Goal: Task Accomplishment & Management: Use online tool/utility

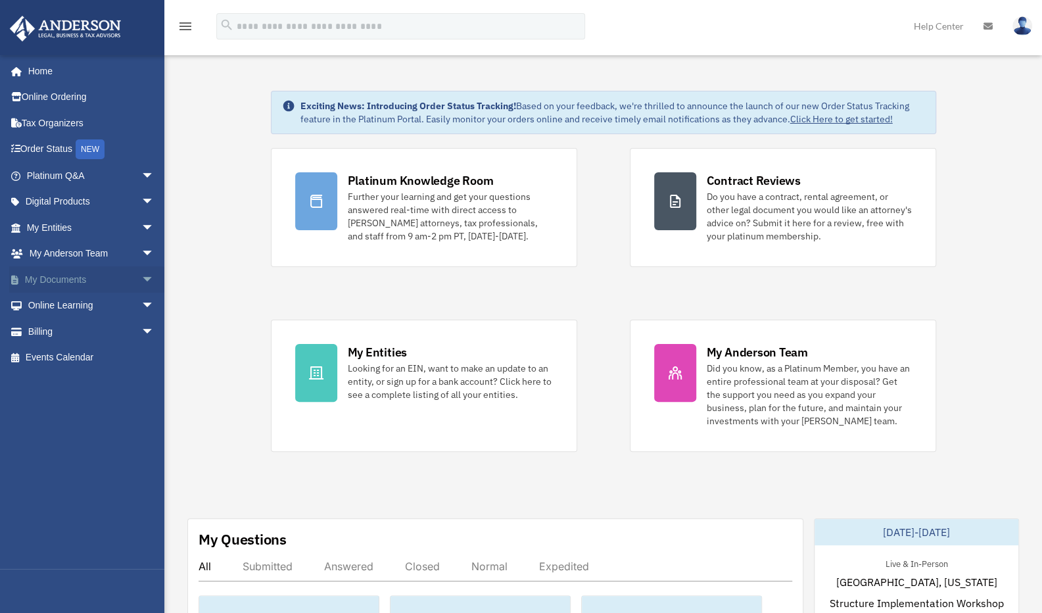
click at [85, 279] on link "My Documents arrow_drop_down" at bounding box center [91, 279] width 165 height 26
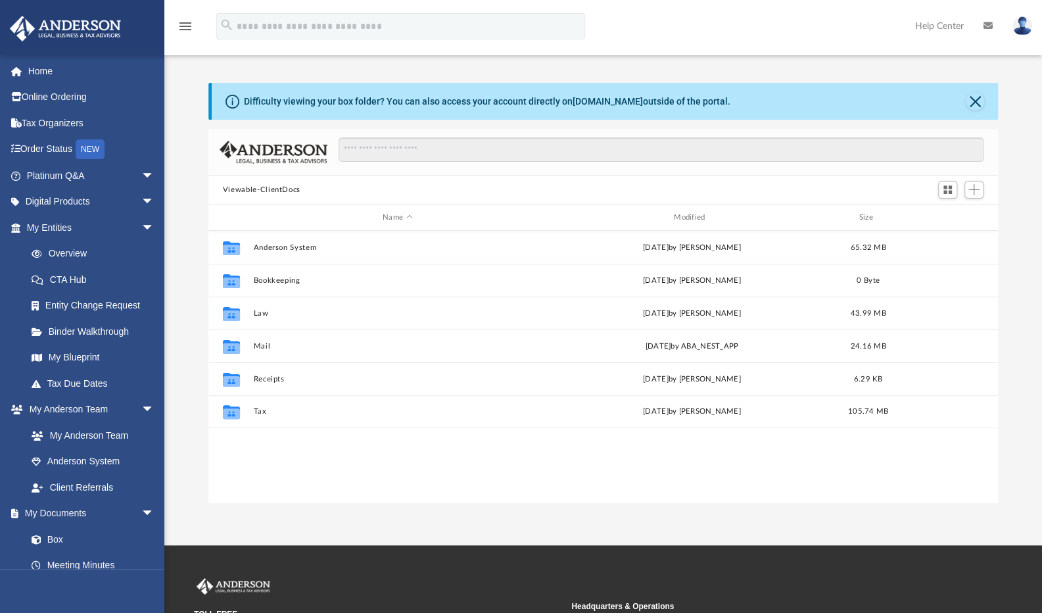
scroll to position [289, 779]
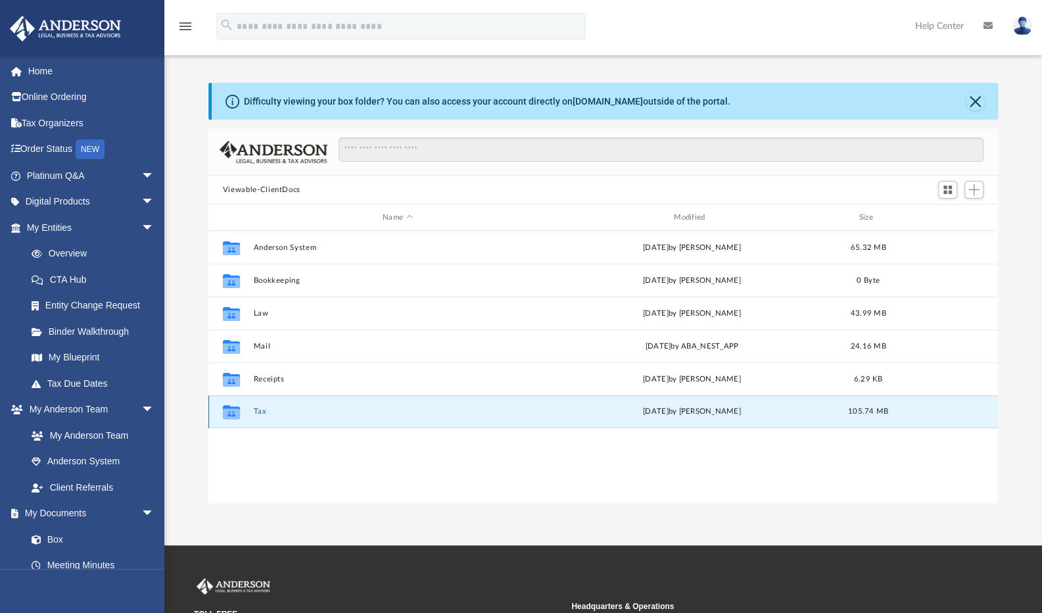
click at [254, 411] on button "Tax" at bounding box center [397, 411] width 289 height 9
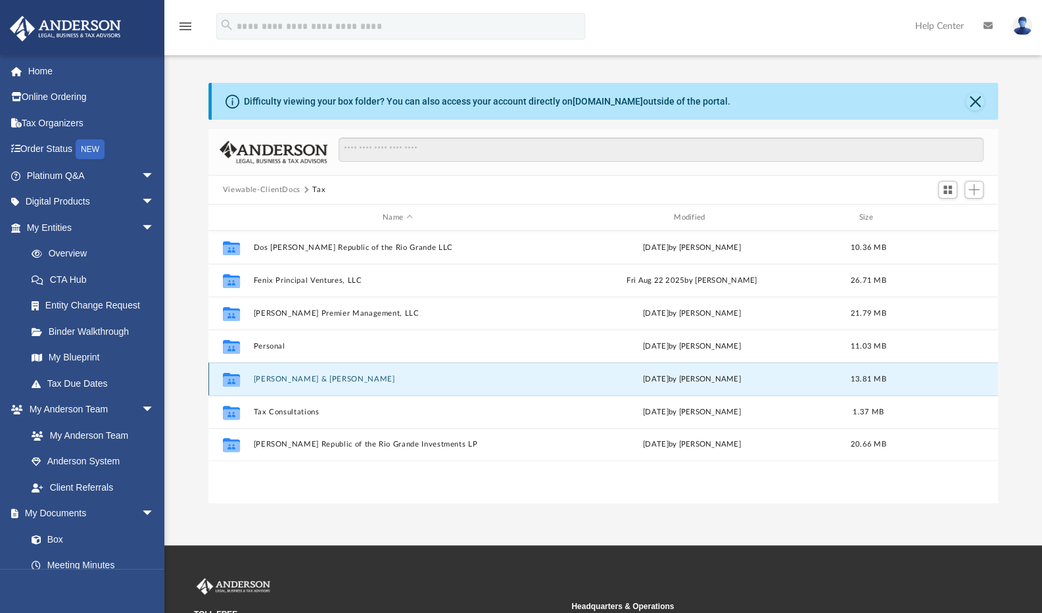
click at [287, 378] on button "[PERSON_NAME] & [PERSON_NAME]" at bounding box center [397, 379] width 289 height 9
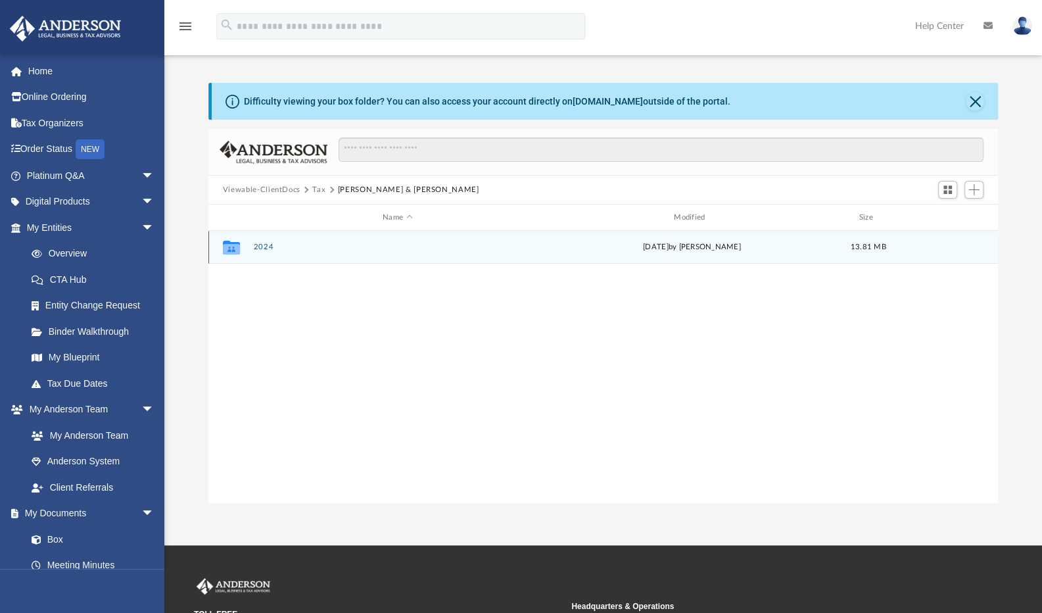
click at [265, 248] on button "2024" at bounding box center [397, 247] width 289 height 9
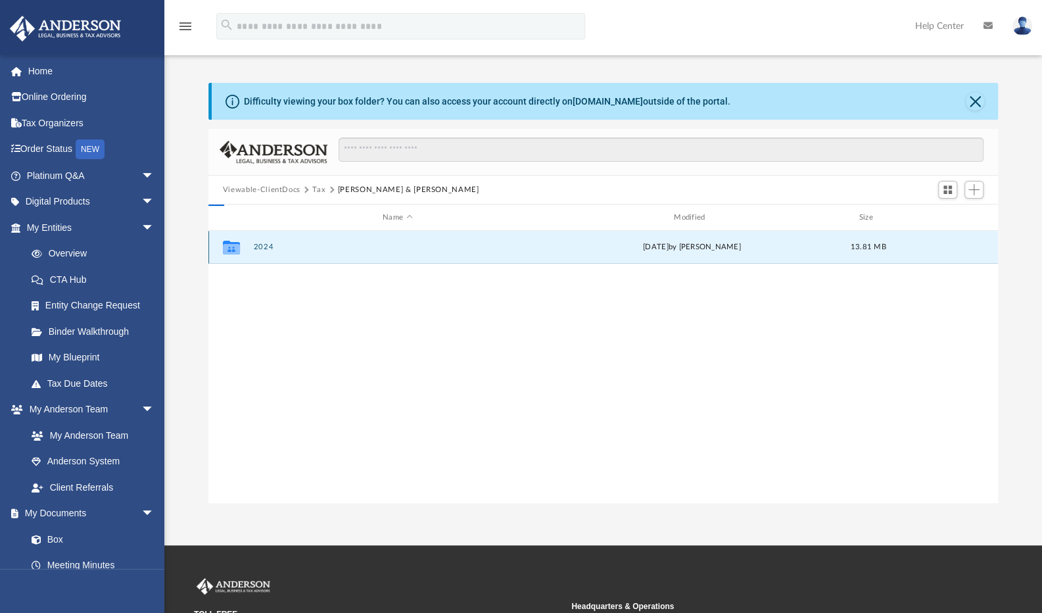
click at [265, 248] on button "2024" at bounding box center [397, 247] width 289 height 9
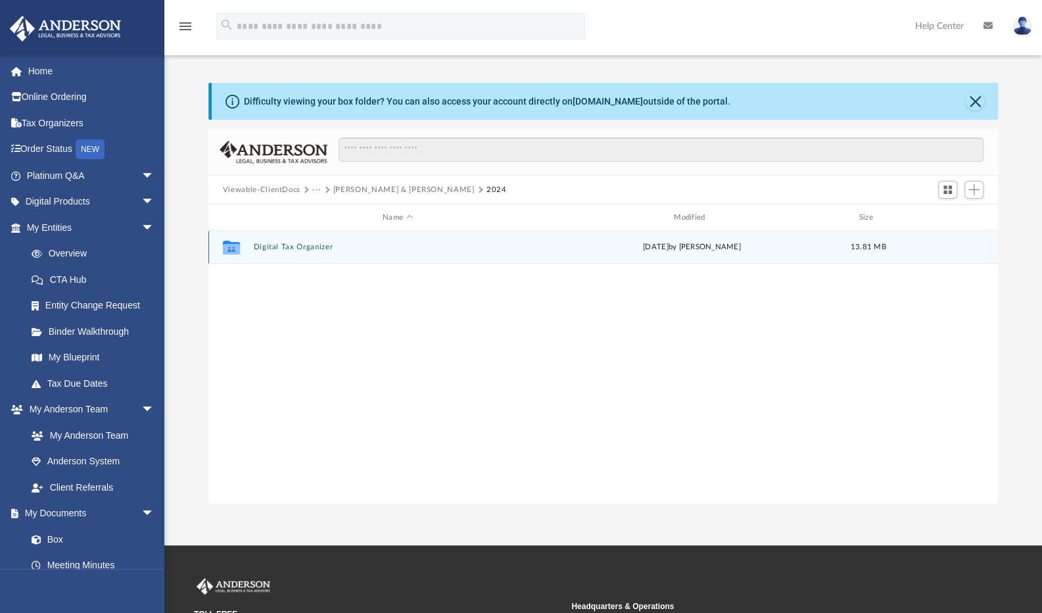
click at [265, 248] on button "Digital Tax Organizer" at bounding box center [397, 247] width 289 height 9
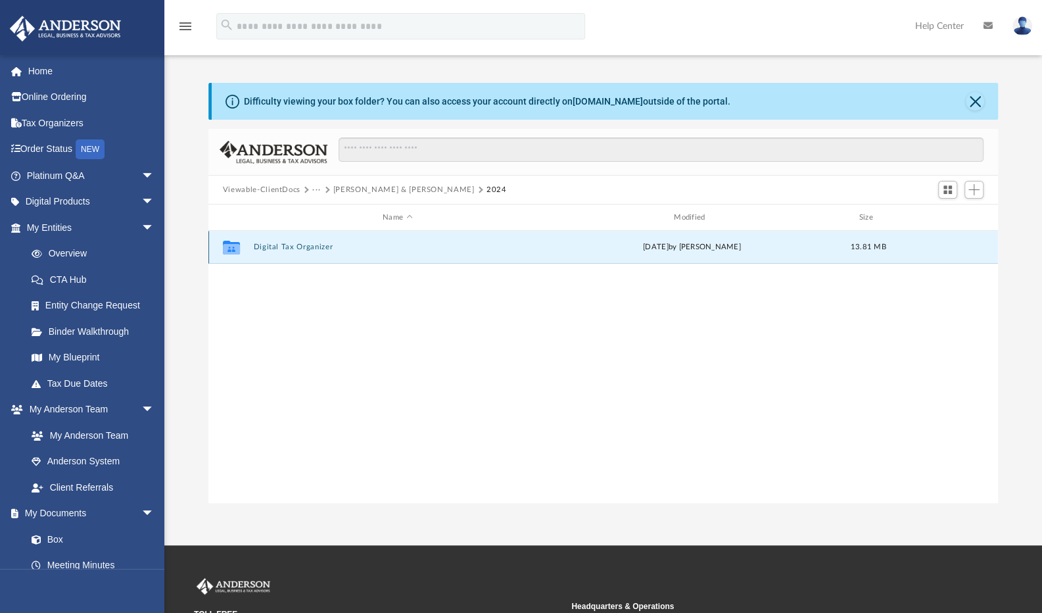
click at [265, 248] on button "Digital Tax Organizer" at bounding box center [397, 247] width 289 height 9
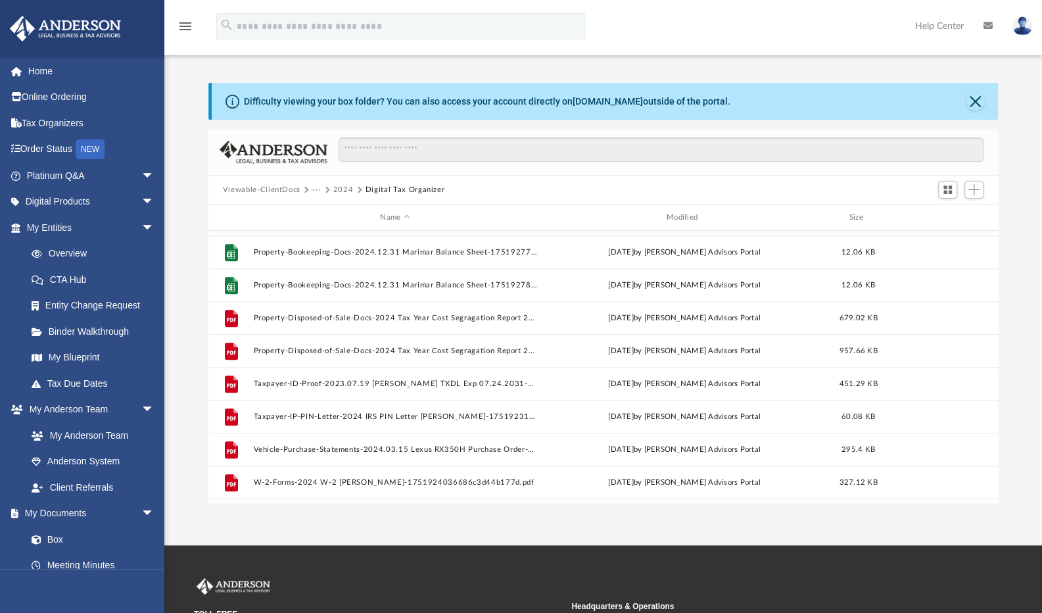
scroll to position [614, 0]
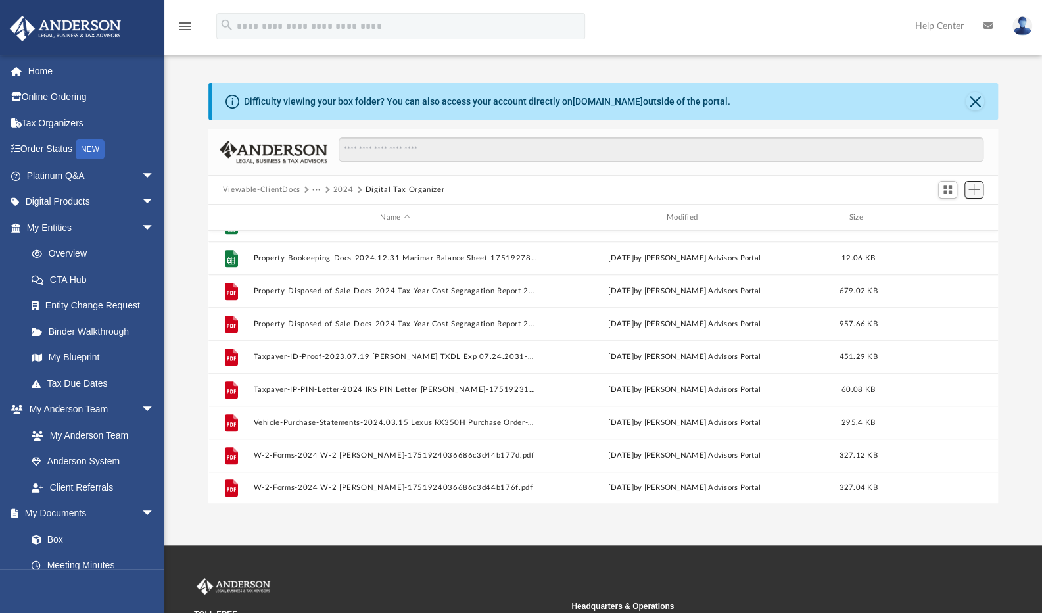
click at [973, 191] on span "Add" at bounding box center [973, 189] width 11 height 11
click at [956, 218] on li "Upload" at bounding box center [955, 216] width 42 height 14
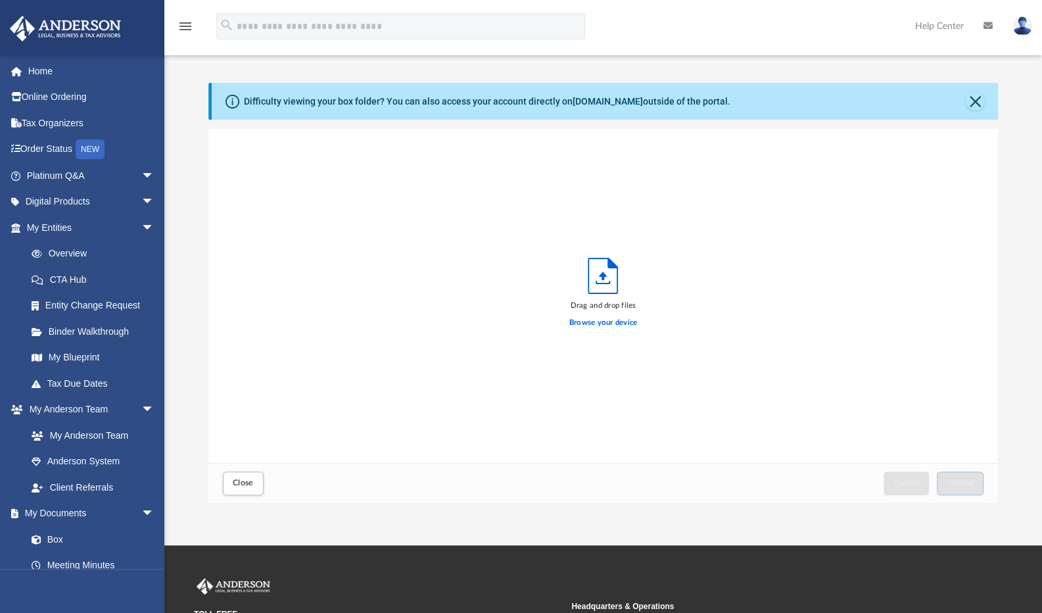
scroll to position [323, 779]
click at [625, 321] on label "Browse your device" at bounding box center [603, 323] width 68 height 12
click at [0, 0] on input "Browse your device" at bounding box center [0, 0] width 0 height 0
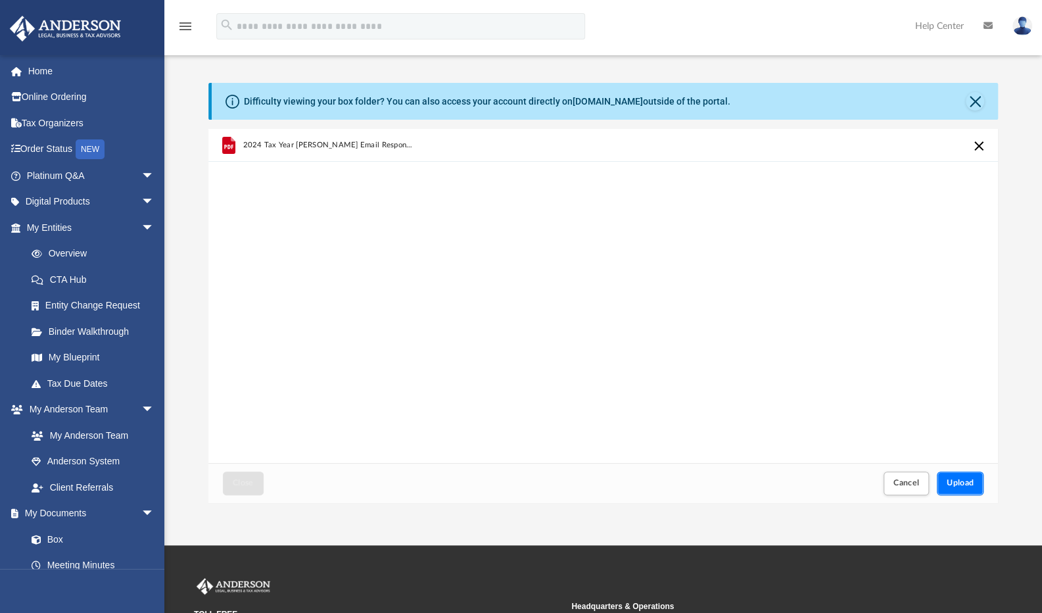
click at [960, 484] on span "Upload" at bounding box center [960, 482] width 28 height 8
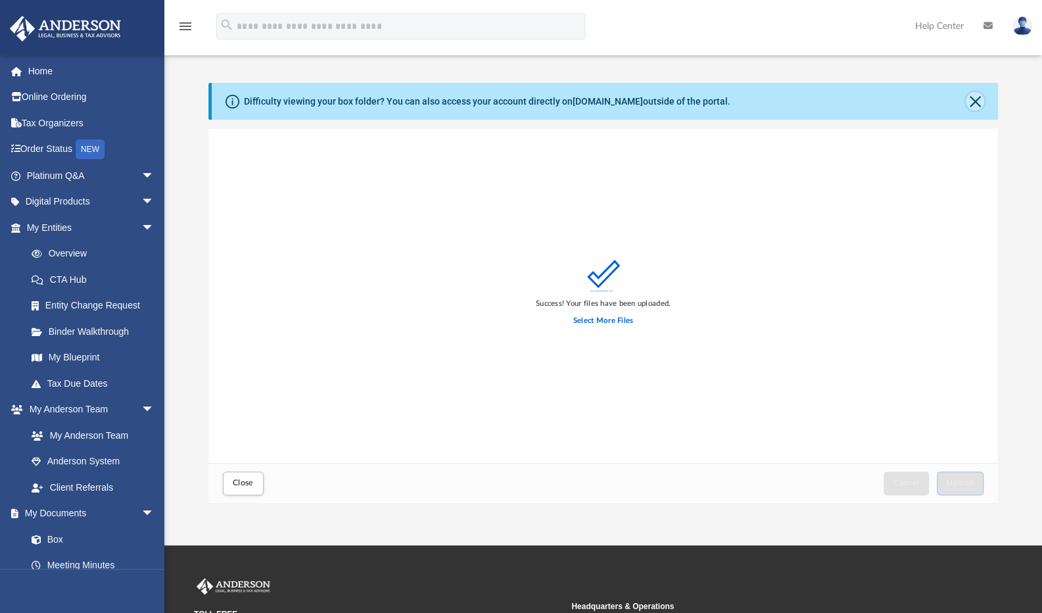
click at [977, 104] on button "Close" at bounding box center [974, 101] width 18 height 18
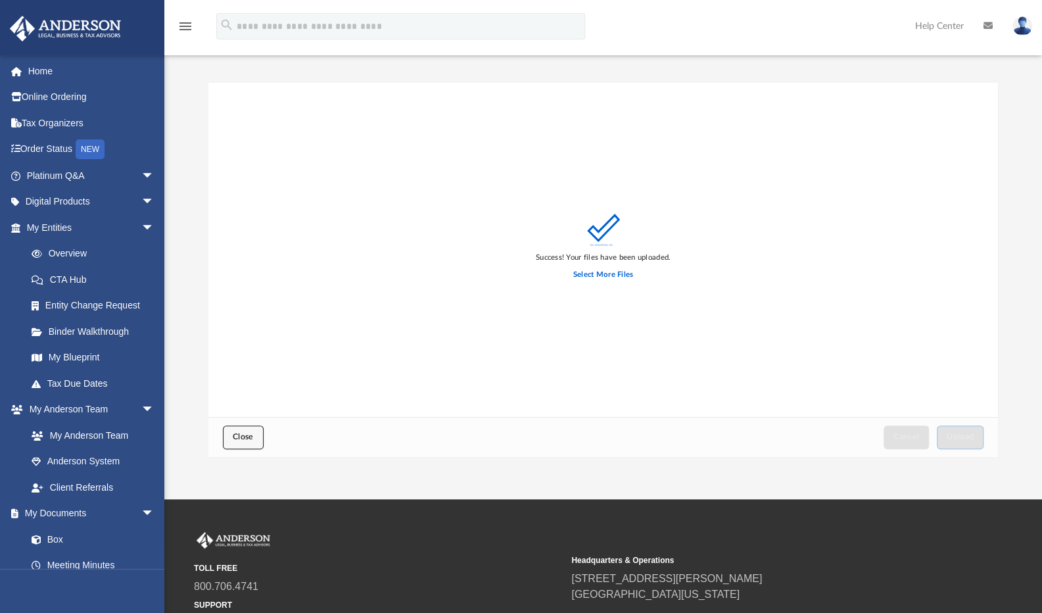
click at [244, 434] on span "Close" at bounding box center [243, 436] width 21 height 8
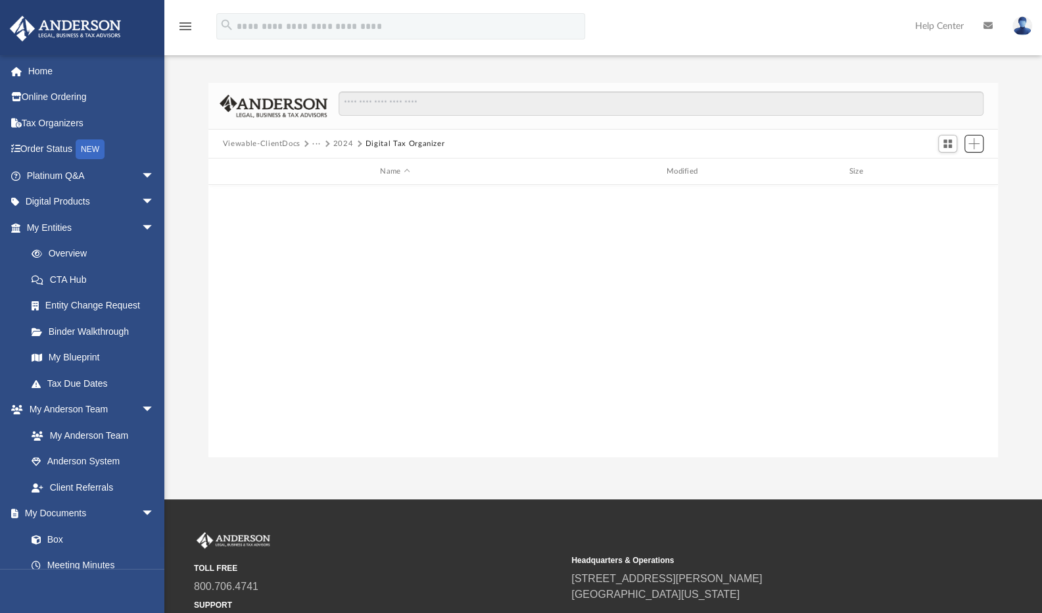
scroll to position [0, 0]
